Goal: Obtain resource: Download file/media

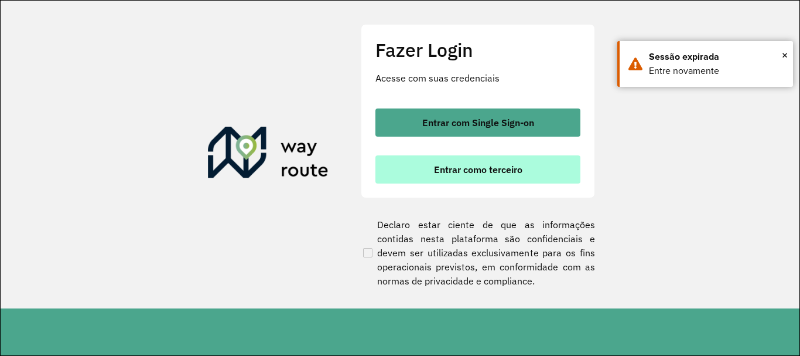
click at [534, 158] on button "Entrar como terceiro" at bounding box center [477, 169] width 205 height 28
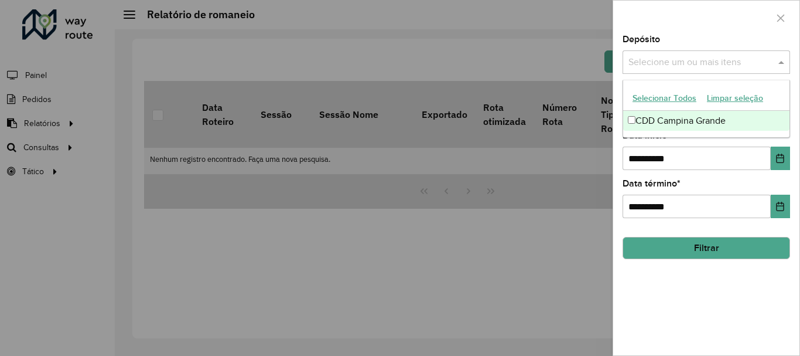
click at [677, 56] on input "text" at bounding box center [701, 63] width 150 height 14
click at [665, 122] on div "CDD Campina Grande" at bounding box center [706, 121] width 166 height 20
click at [653, 20] on div at bounding box center [706, 18] width 186 height 35
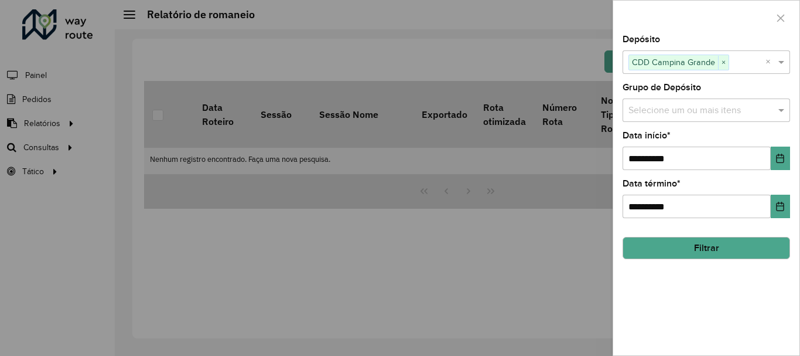
click at [667, 116] on input "text" at bounding box center [701, 111] width 150 height 14
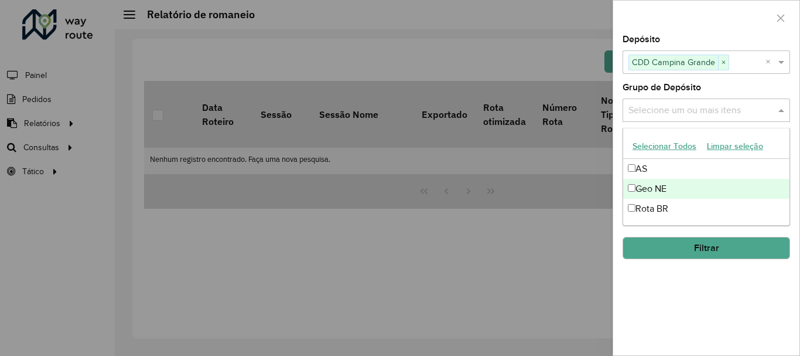
click at [651, 186] on div "Geo NE" at bounding box center [706, 189] width 166 height 20
click at [638, 34] on div at bounding box center [706, 18] width 186 height 35
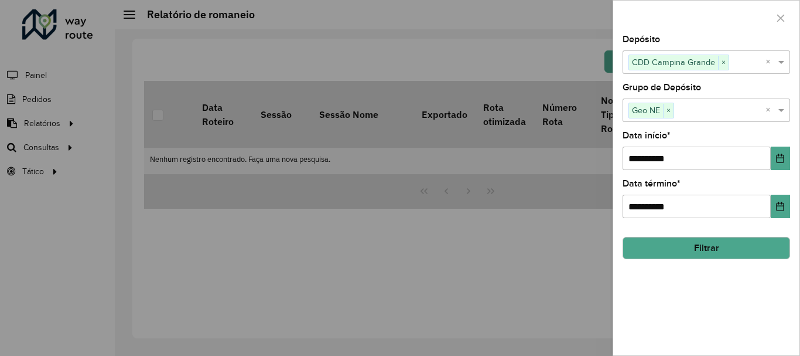
click at [654, 240] on button "Filtrar" at bounding box center [707, 248] width 168 height 22
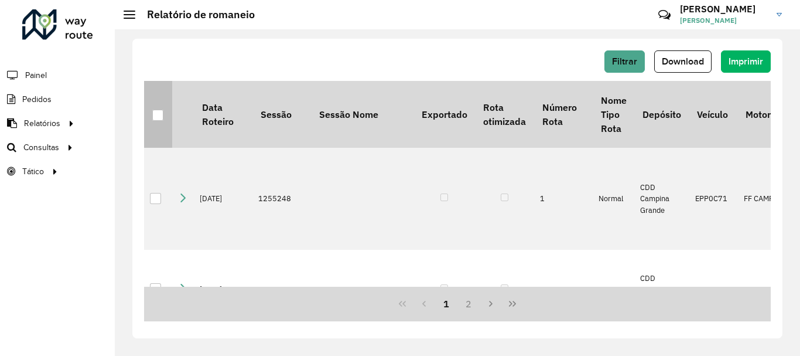
click at [157, 116] on div at bounding box center [157, 115] width 11 height 11
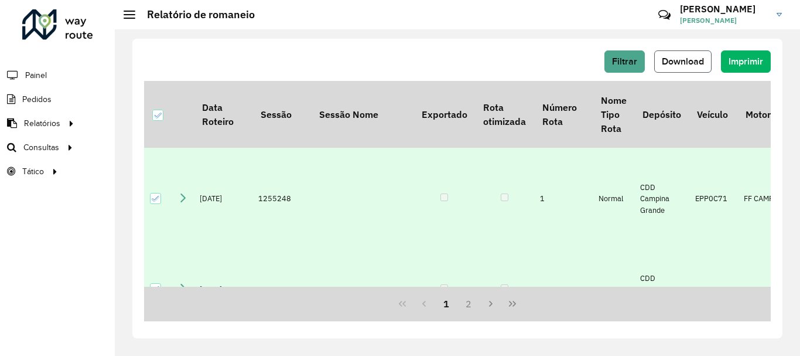
click at [675, 66] on span "Download" at bounding box center [683, 61] width 42 height 10
